Goal: Complete application form

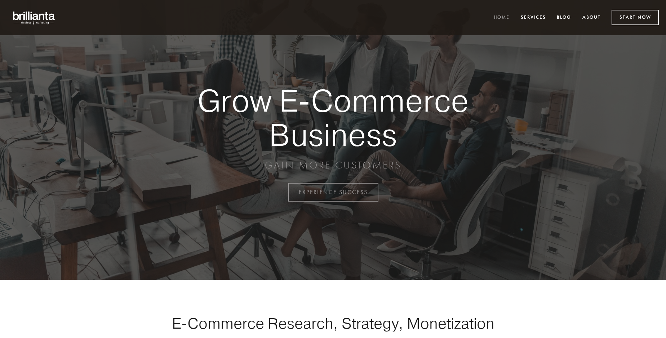
scroll to position [1888, 0]
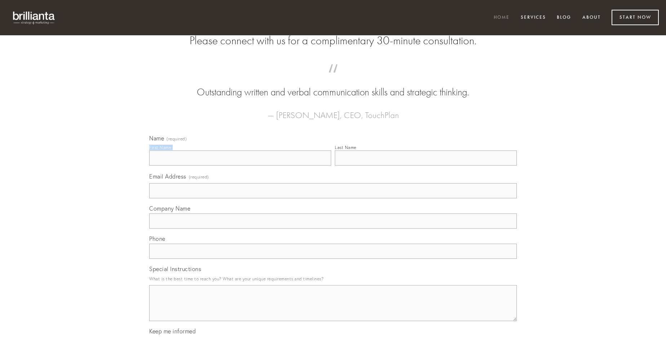
type input "[PERSON_NAME]"
click at [425, 166] on input "Last Name" at bounding box center [426, 158] width 182 height 15
type input "[PERSON_NAME]"
click at [333, 198] on input "Email Address (required)" at bounding box center [332, 190] width 367 height 15
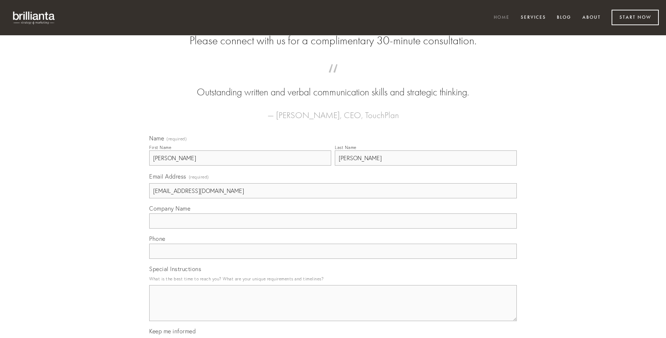
type input "[EMAIL_ADDRESS][DOMAIN_NAME]"
click at [333, 229] on input "Company Name" at bounding box center [332, 221] width 367 height 15
type input "tego"
click at [333, 259] on input "text" at bounding box center [332, 251] width 367 height 15
click at [333, 310] on textarea "Special Instructions" at bounding box center [332, 303] width 367 height 36
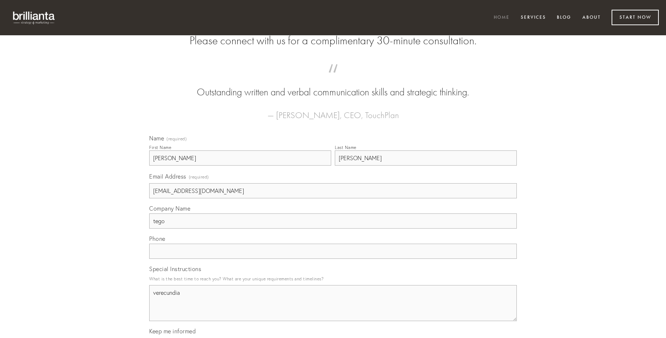
type textarea "verecundia"
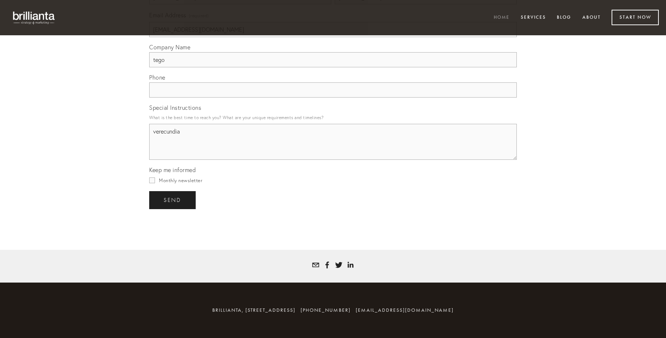
click at [173, 200] on span "send" at bounding box center [173, 200] width 18 height 6
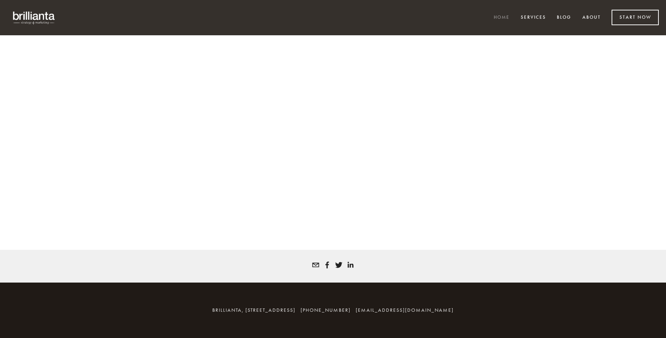
scroll to position [1878, 0]
